Goal: Task Accomplishment & Management: Manage account settings

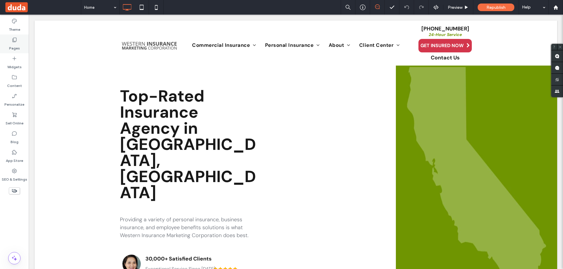
click at [18, 41] on div "Pages" at bounding box center [14, 44] width 29 height 19
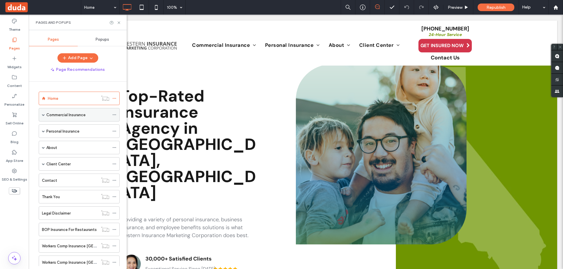
click at [43, 114] on span at bounding box center [43, 114] width 3 height 3
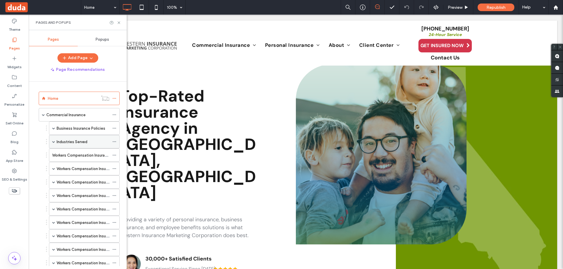
click at [55, 142] on span at bounding box center [53, 141] width 3 height 3
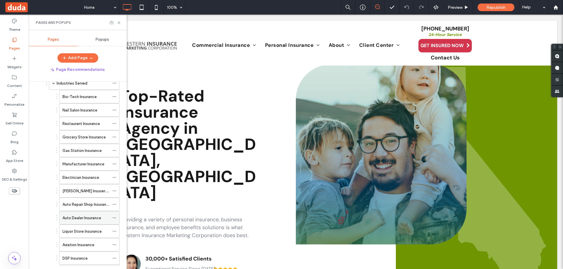
scroll to position [88, 0]
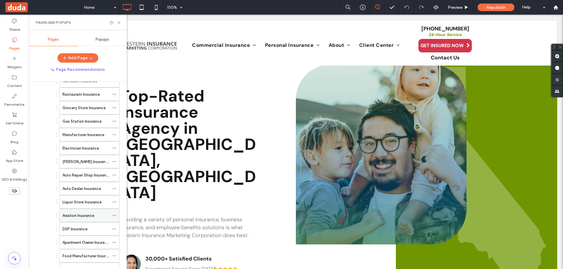
click at [113, 214] on icon at bounding box center [114, 216] width 4 height 4
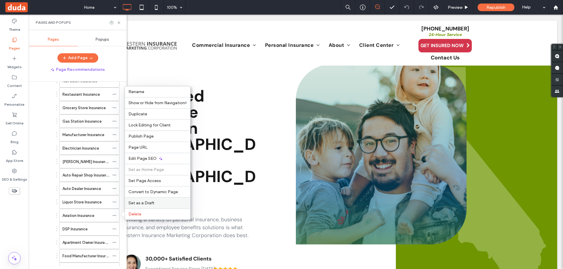
click at [143, 203] on span "Set as a Draft" at bounding box center [141, 203] width 26 height 5
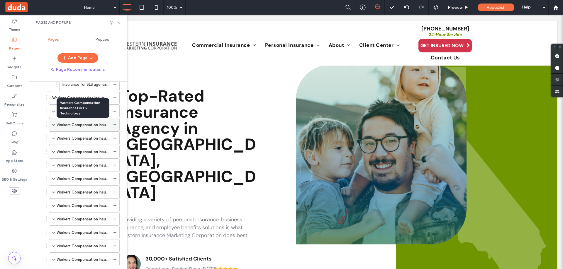
scroll to position [557, 0]
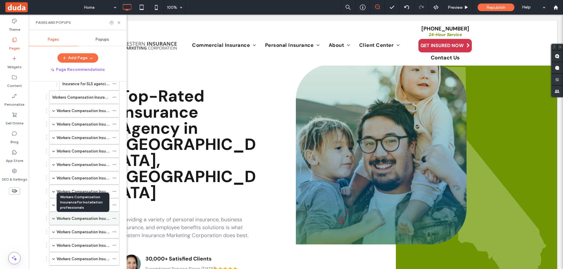
click at [81, 216] on label "Workers Compensation Insurance For Installation professionals" at bounding box center [112, 219] width 111 height 10
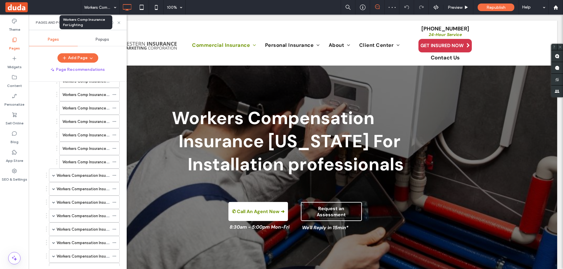
scroll to position [762, 0]
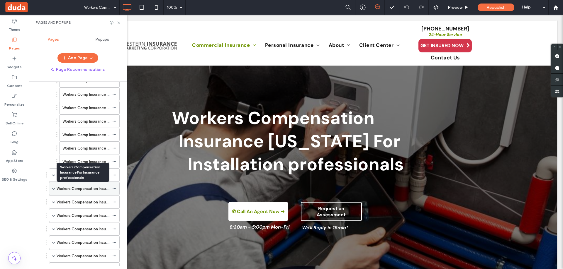
click at [79, 190] on label "Workers Compensation Insurance For Insurance professionals" at bounding box center [111, 189] width 109 height 10
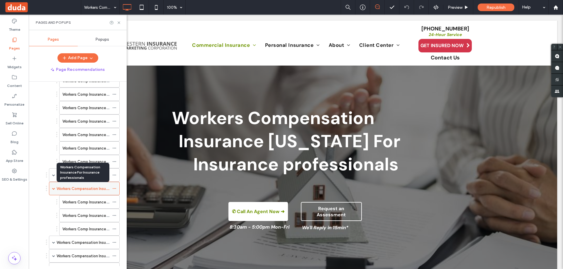
click at [72, 188] on label "Workers Compensation Insurance For Insurance professionals" at bounding box center [111, 189] width 109 height 10
click at [115, 188] on icon at bounding box center [114, 189] width 4 height 4
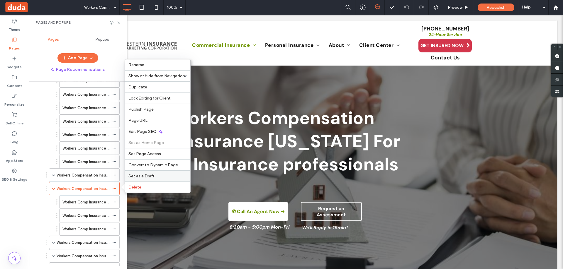
click at [145, 174] on span "Set as a Draft" at bounding box center [141, 176] width 26 height 5
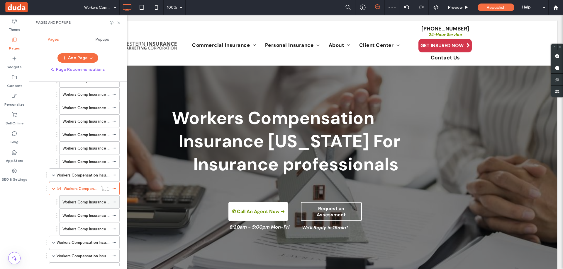
click at [113, 202] on icon at bounding box center [114, 202] width 4 height 4
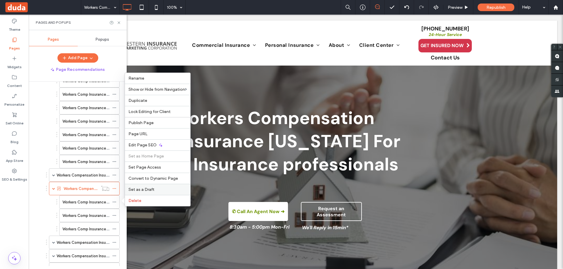
drag, startPoint x: 135, startPoint y: 186, endPoint x: 98, endPoint y: 181, distance: 37.6
click at [135, 186] on div "Set as a Draft" at bounding box center [157, 189] width 65 height 11
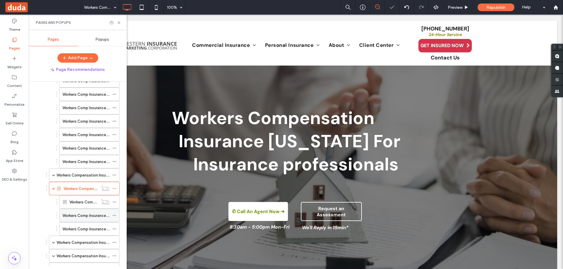
click at [115, 214] on icon at bounding box center [114, 216] width 4 height 4
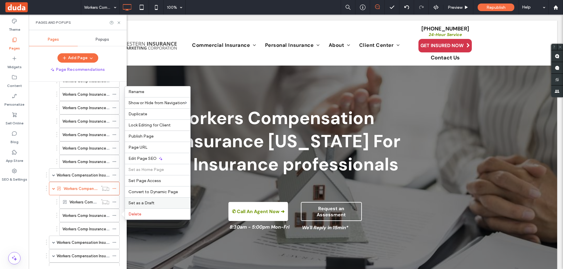
click at [147, 201] on span "Set as a Draft" at bounding box center [141, 203] width 26 height 5
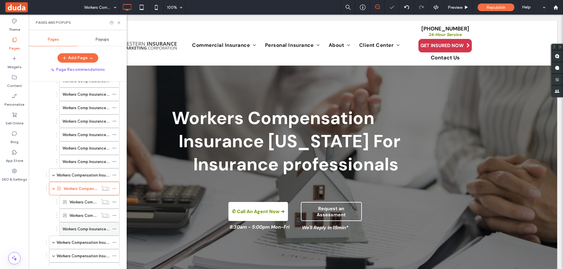
click at [113, 229] on icon at bounding box center [114, 229] width 4 height 4
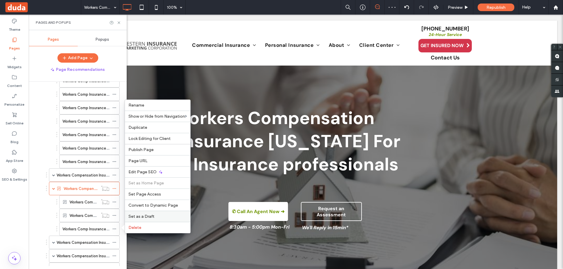
click at [136, 217] on span "Set as a Draft" at bounding box center [141, 216] width 26 height 5
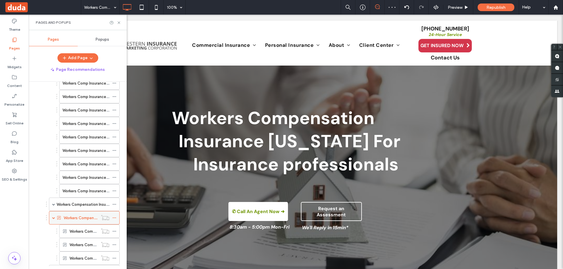
scroll to position [762, 0]
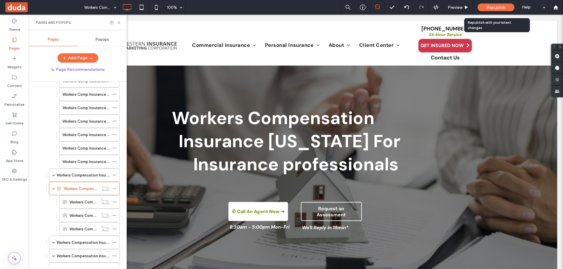
click at [498, 7] on span "Republish" at bounding box center [495, 7] width 19 height 5
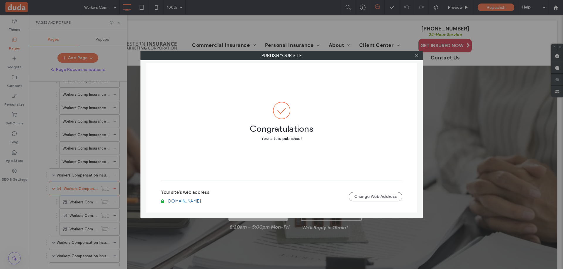
click at [417, 55] on icon at bounding box center [416, 55] width 4 height 4
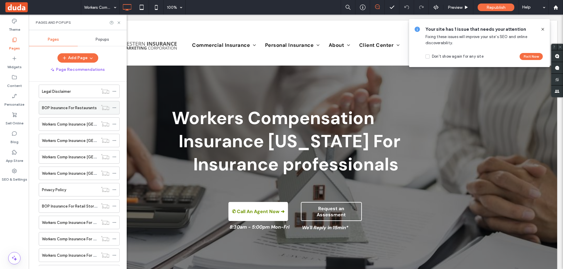
scroll to position [1163, 0]
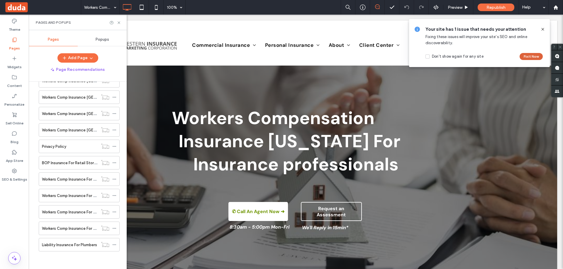
click at [533, 53] on button "Fix it Now" at bounding box center [530, 56] width 23 height 7
